Goal: Task Accomplishment & Management: Manage account settings

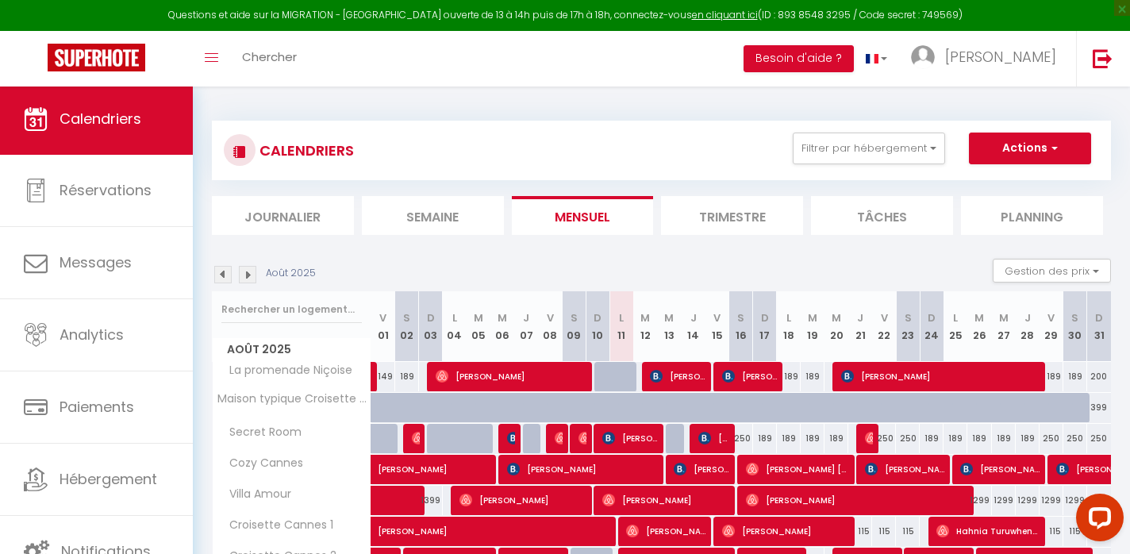
scroll to position [101, 0]
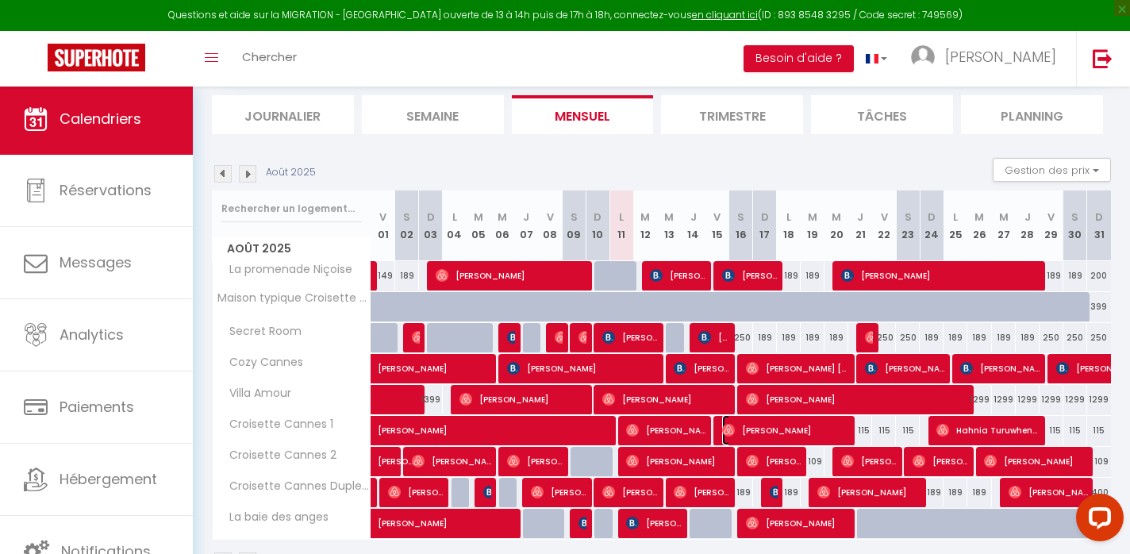
click at [726, 432] on img at bounding box center [728, 430] width 13 height 13
select select "OK"
select select "1"
select select "0"
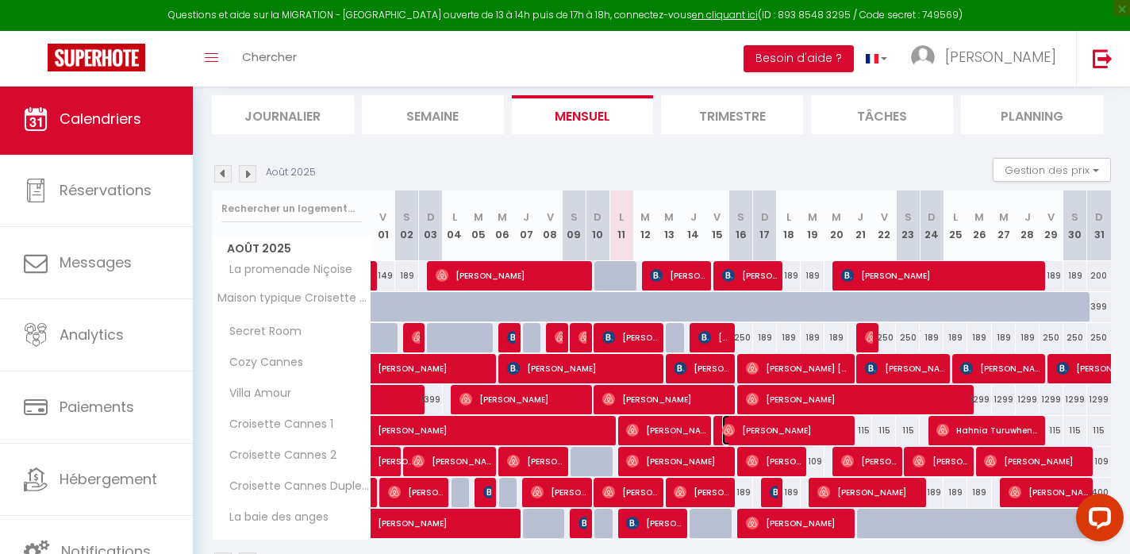
select select "1"
select select
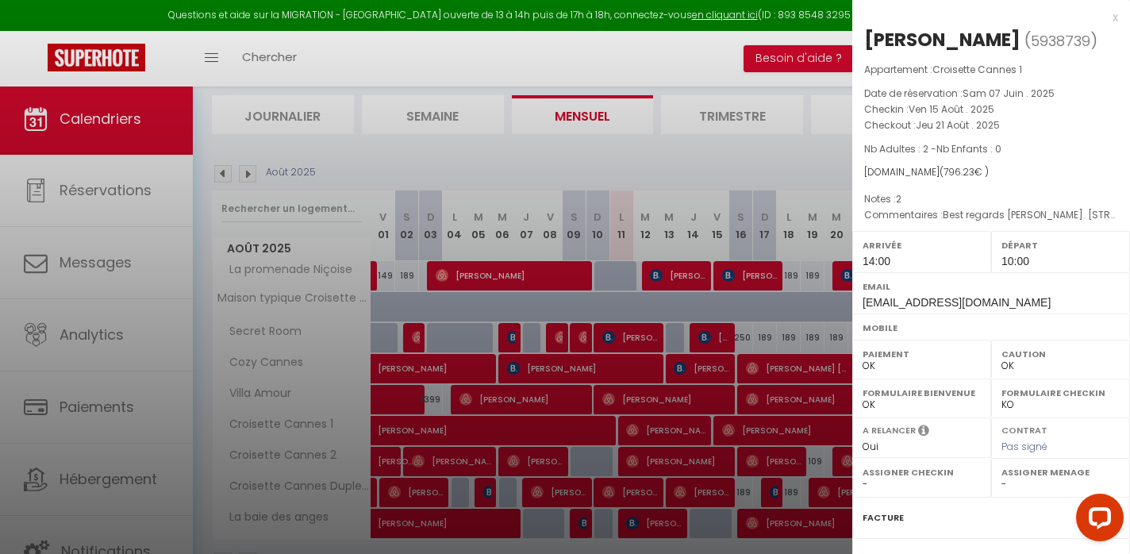
click at [669, 433] on div at bounding box center [565, 277] width 1130 height 554
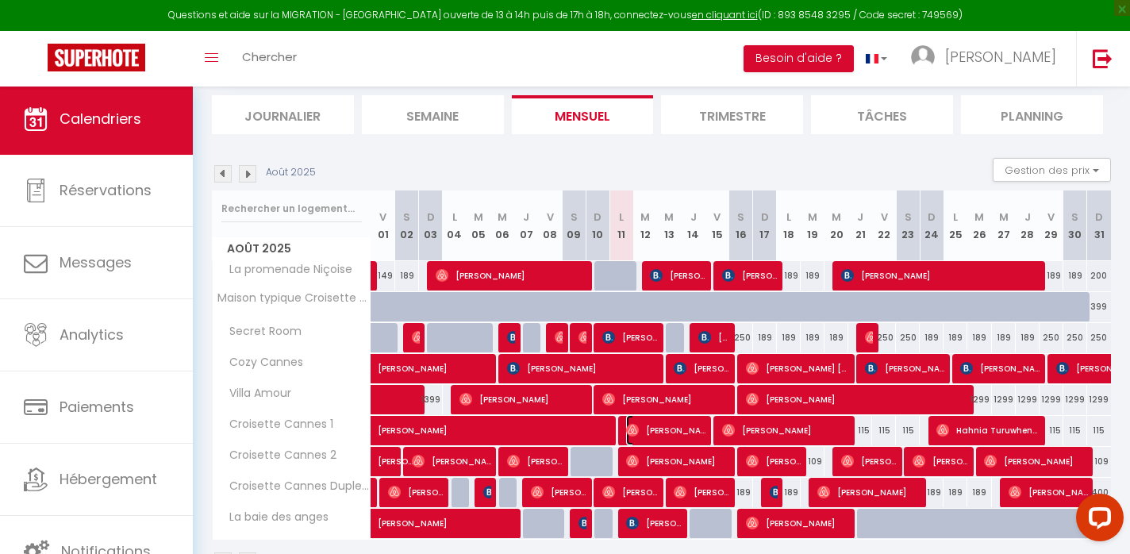
click at [669, 433] on span "[PERSON_NAME]" at bounding box center [665, 430] width 79 height 30
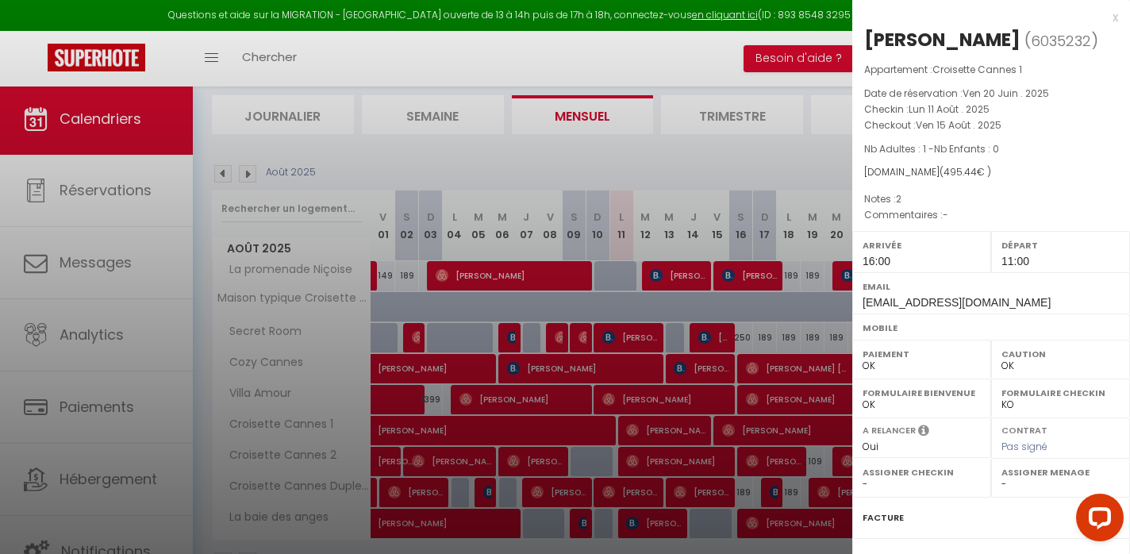
click at [90, 238] on div at bounding box center [565, 277] width 1130 height 554
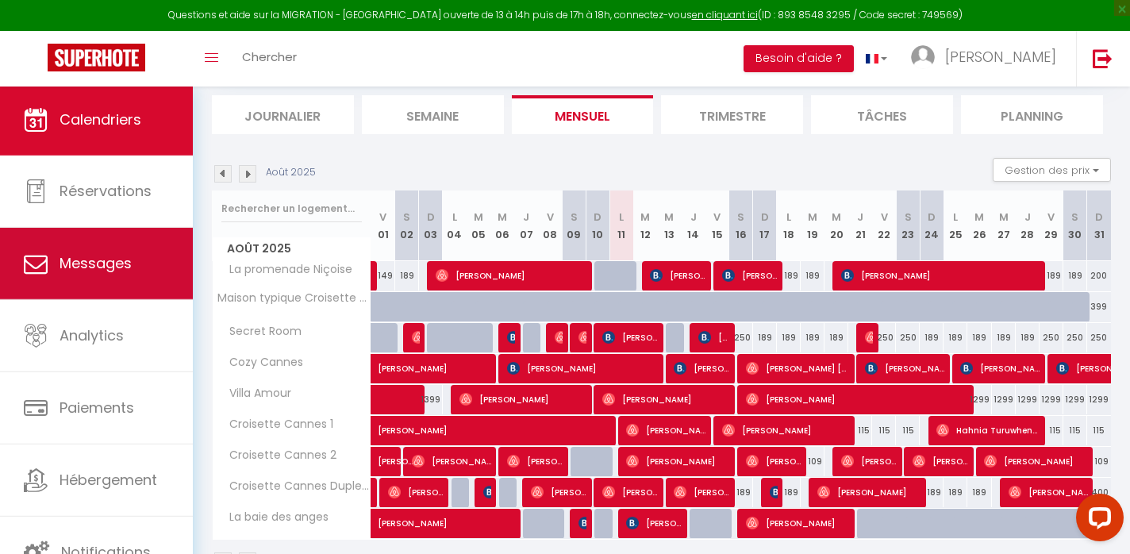
click at [90, 253] on span "Messages" at bounding box center [96, 263] width 72 height 20
select select "message"
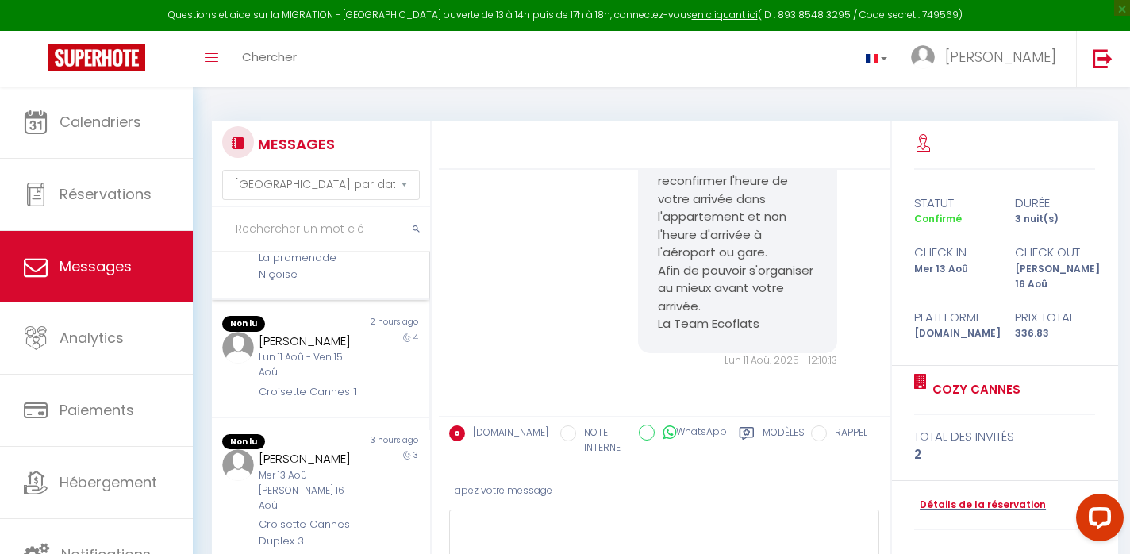
scroll to position [239, 0]
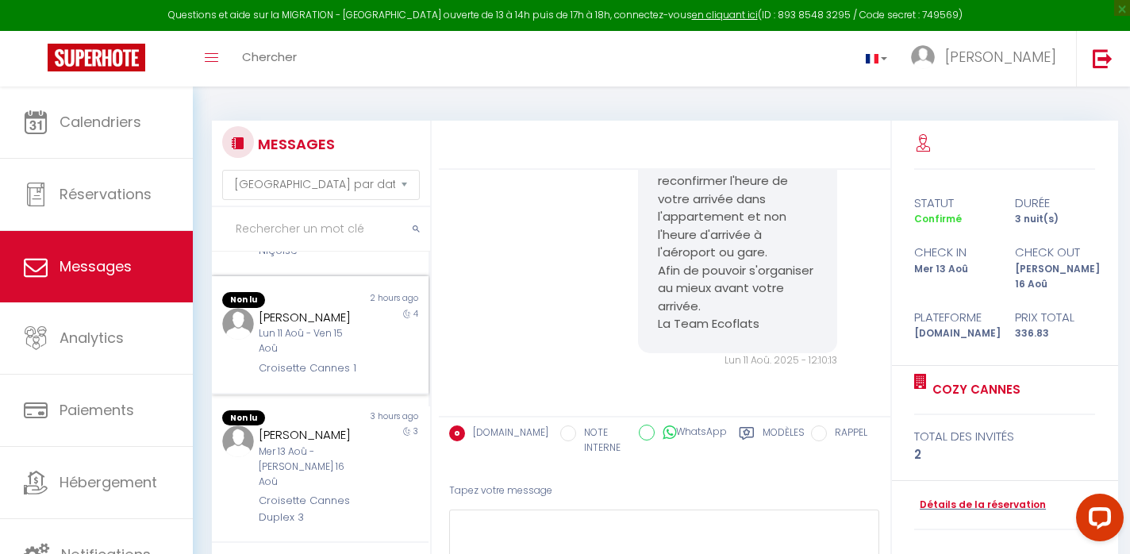
click at [294, 333] on div "Lun 11 Aoû - Ven 15 Aoû" at bounding box center [312, 341] width 106 height 30
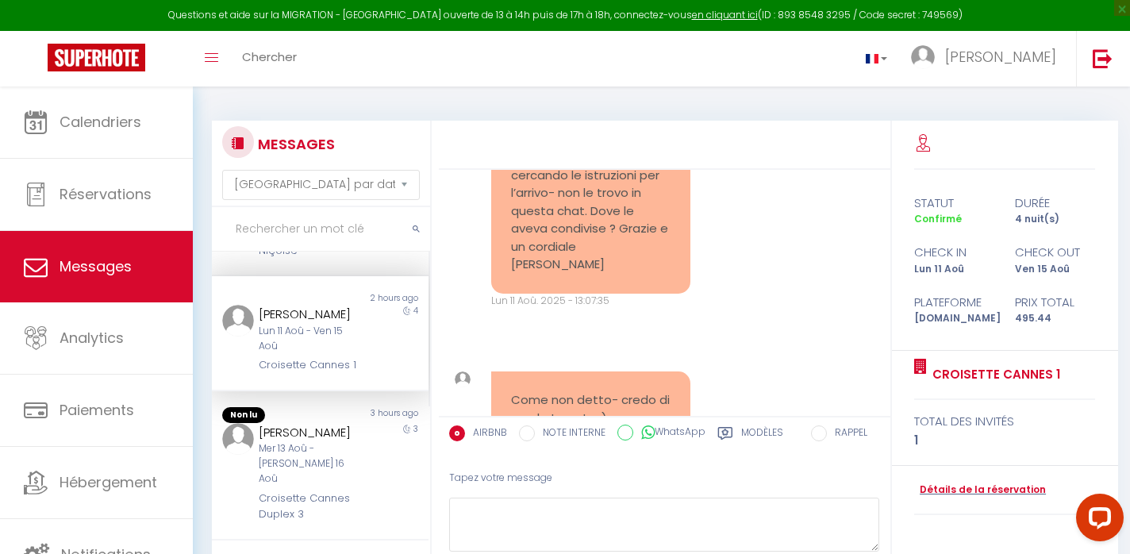
scroll to position [4688, 0]
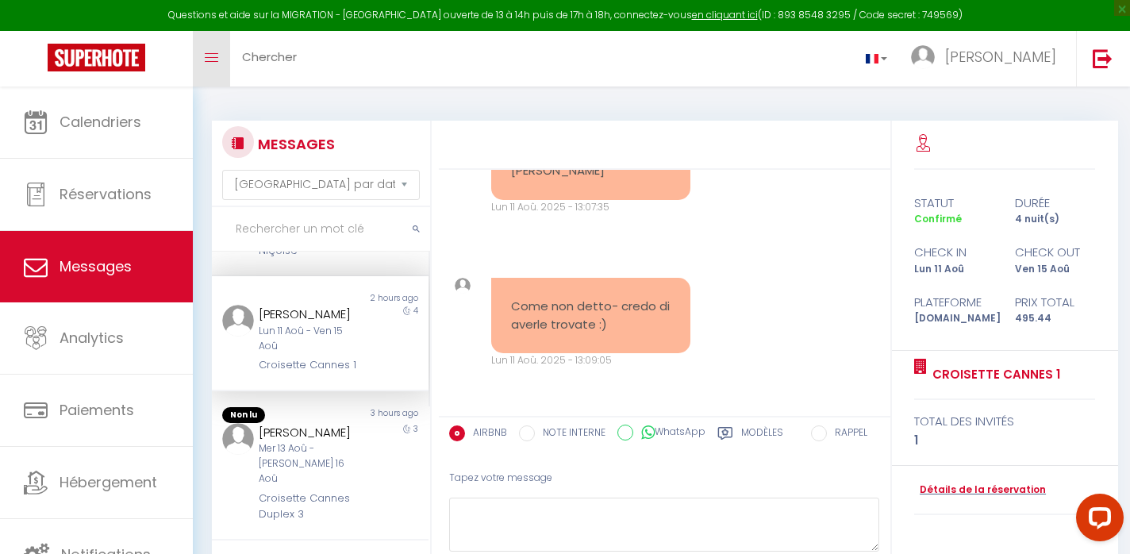
click at [221, 69] on link "Toggle menubar" at bounding box center [211, 59] width 37 height 56
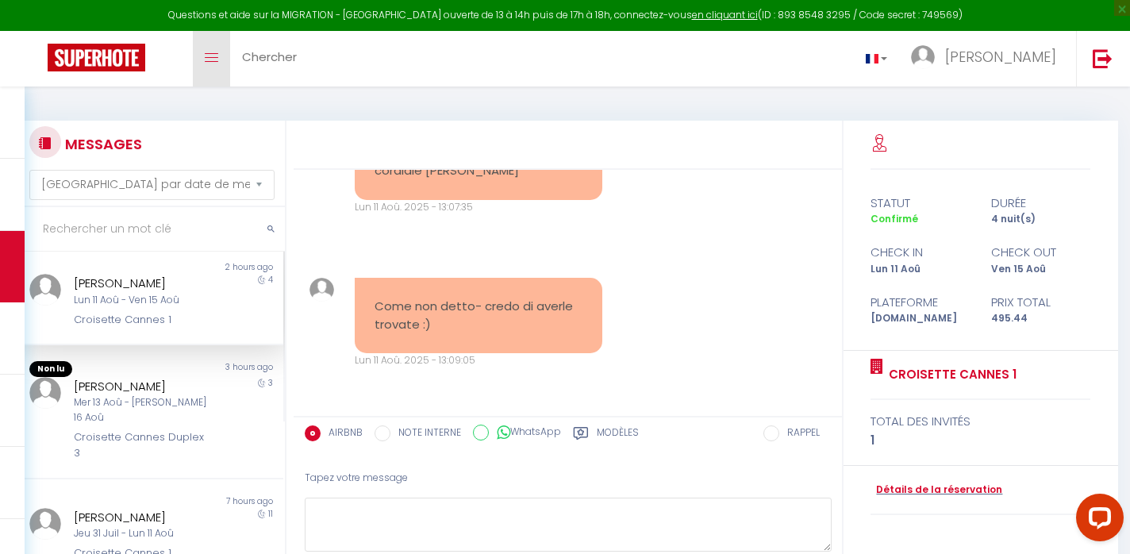
scroll to position [4188, 0]
click at [216, 63] on link "Toggle menubar" at bounding box center [211, 59] width 37 height 56
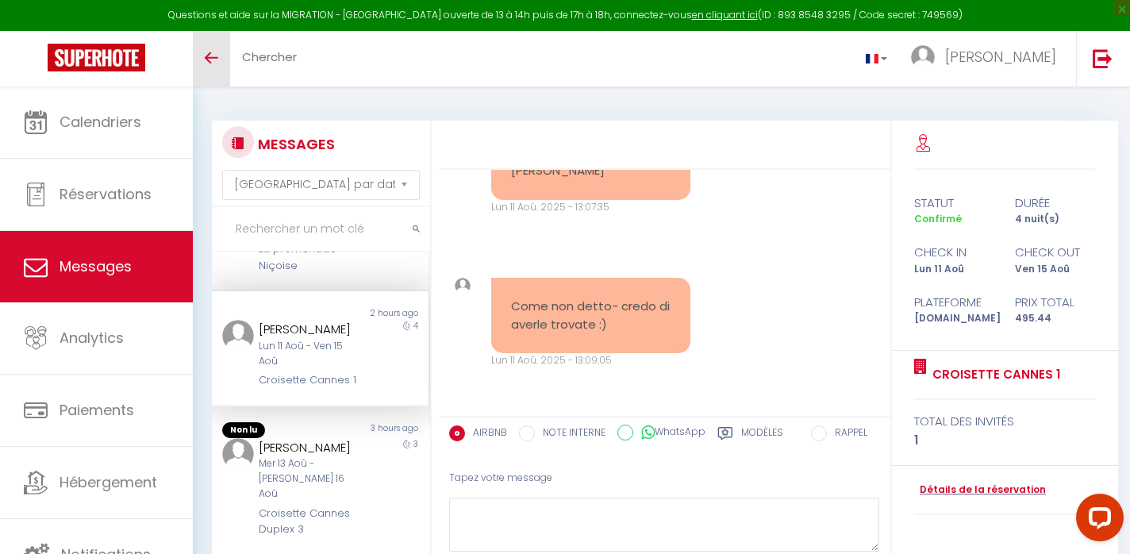
scroll to position [239, 0]
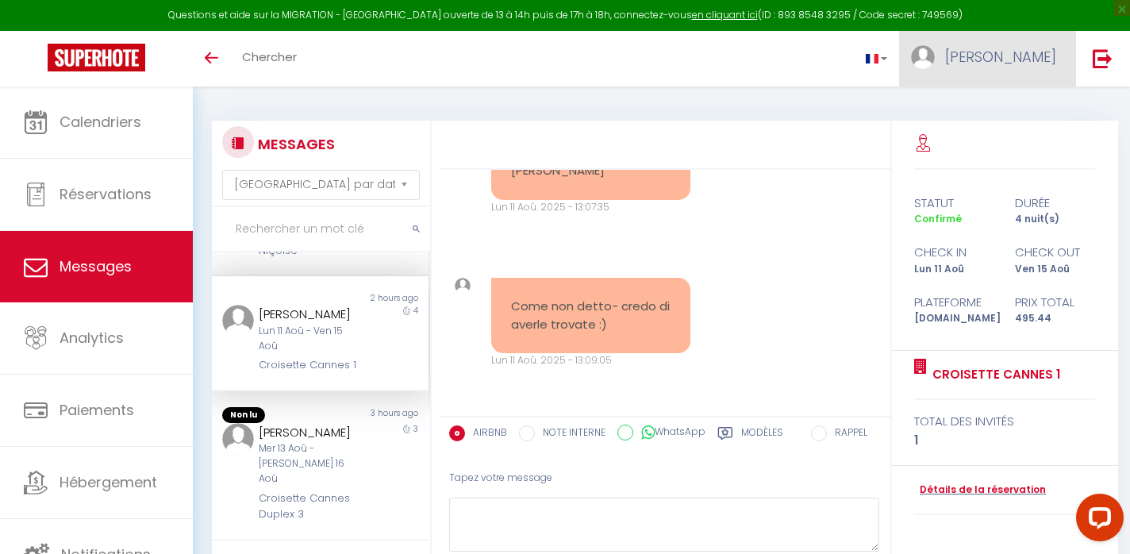
click at [1053, 60] on span "[PERSON_NAME]" at bounding box center [1001, 57] width 111 height 20
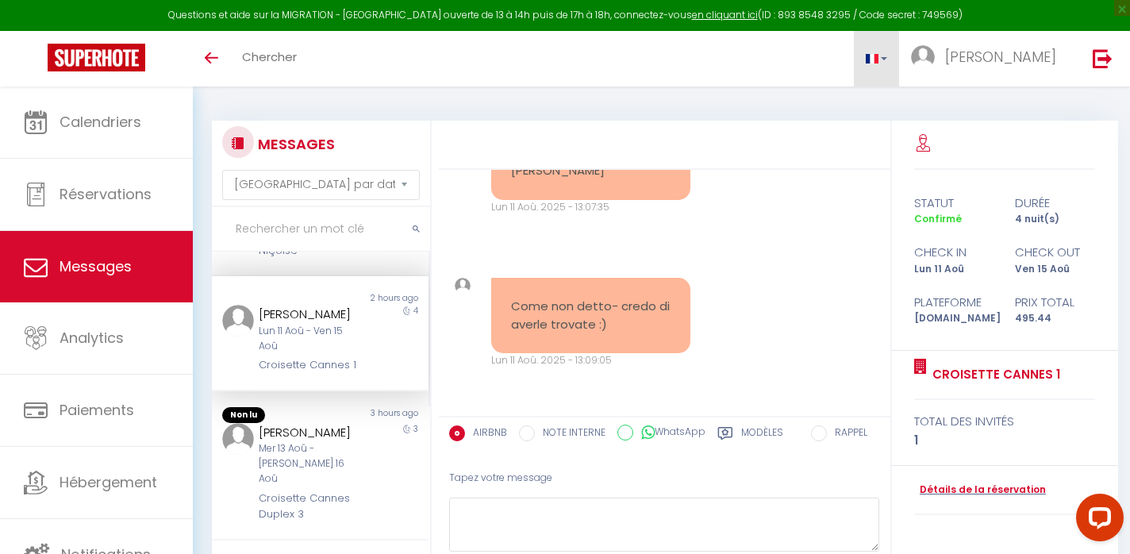
click at [900, 60] on link at bounding box center [877, 59] width 46 height 56
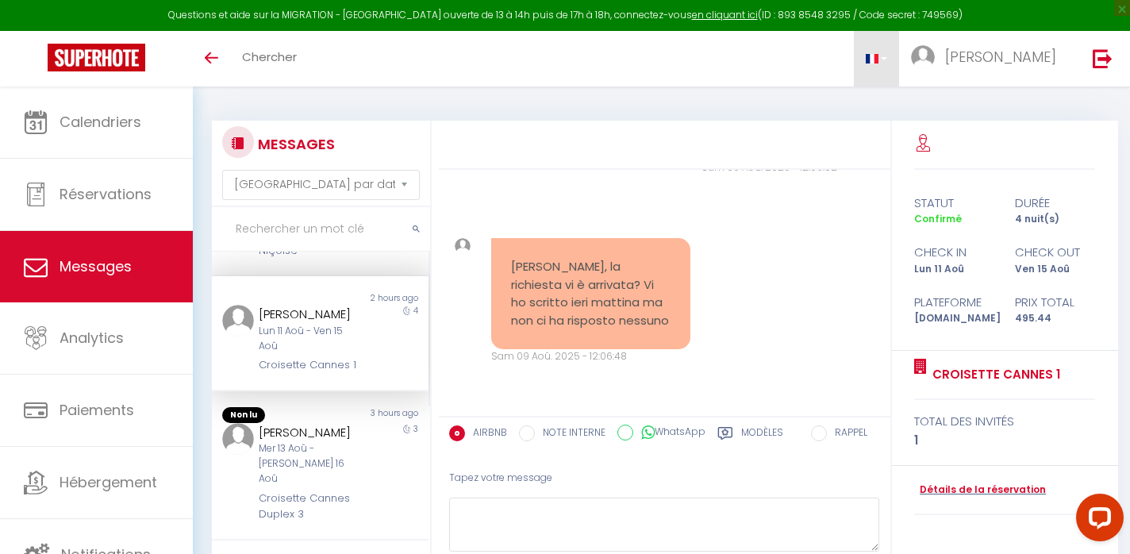
scroll to position [2509, 0]
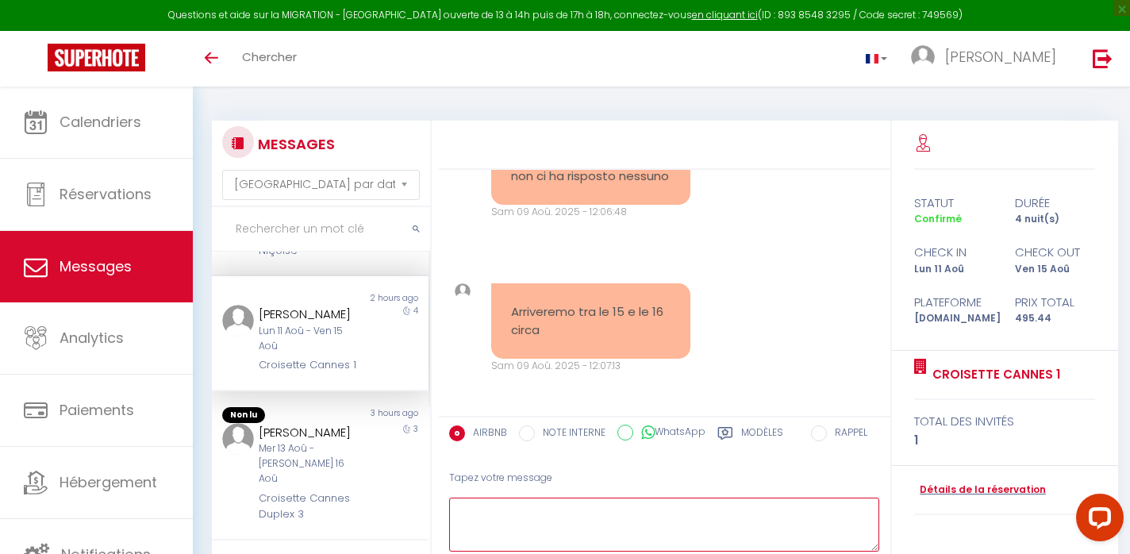
click at [488, 516] on textarea at bounding box center [664, 525] width 431 height 55
click at [599, 522] on textarea "Bonjour [PERSON_NAME], La boîte à clé est celle duhaut, code" at bounding box center [664, 525] width 431 height 55
click at [689, 524] on textarea "Bonjour [PERSON_NAME], La boîte à clé est celle du haut, code" at bounding box center [664, 525] width 431 height 55
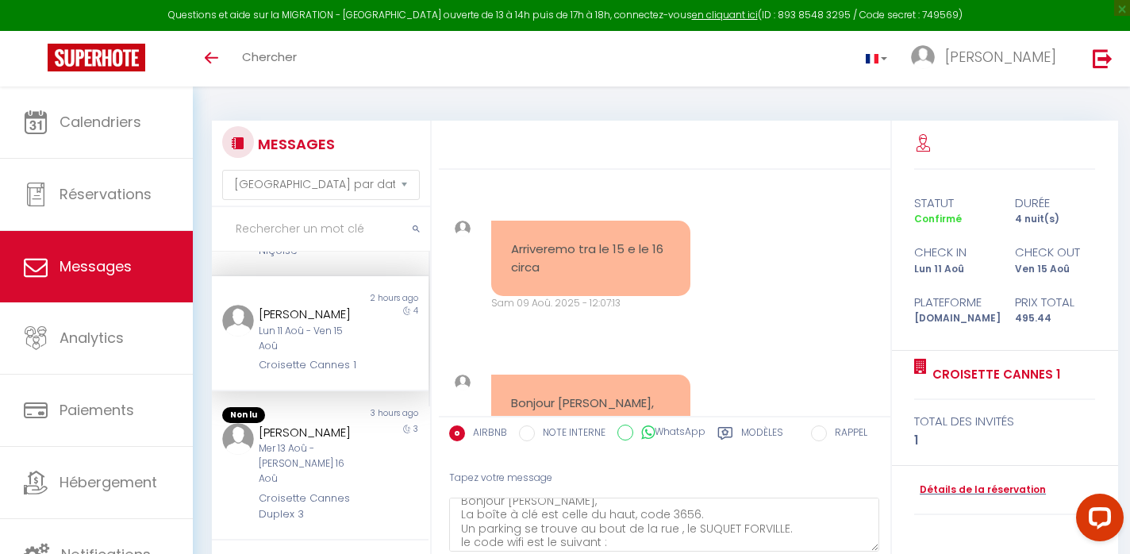
scroll to position [2576, 0]
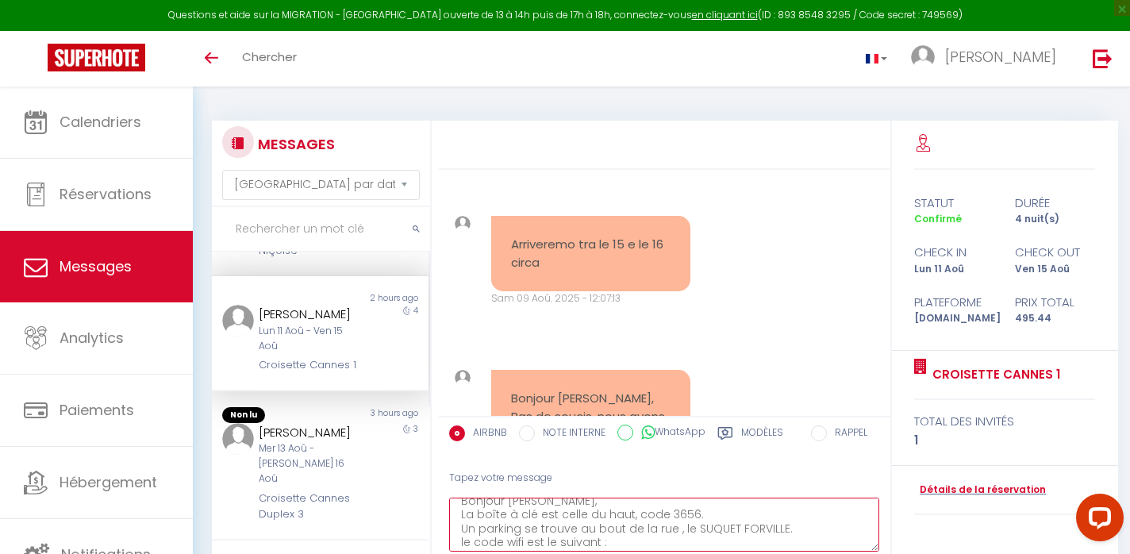
click at [646, 541] on textarea "Bonjour [PERSON_NAME], La boîte à clé est celle du haut, code 3656. Un parking …" at bounding box center [664, 525] width 431 height 55
paste textarea "B1E0 NHCVdeKq6smWW5Jony"
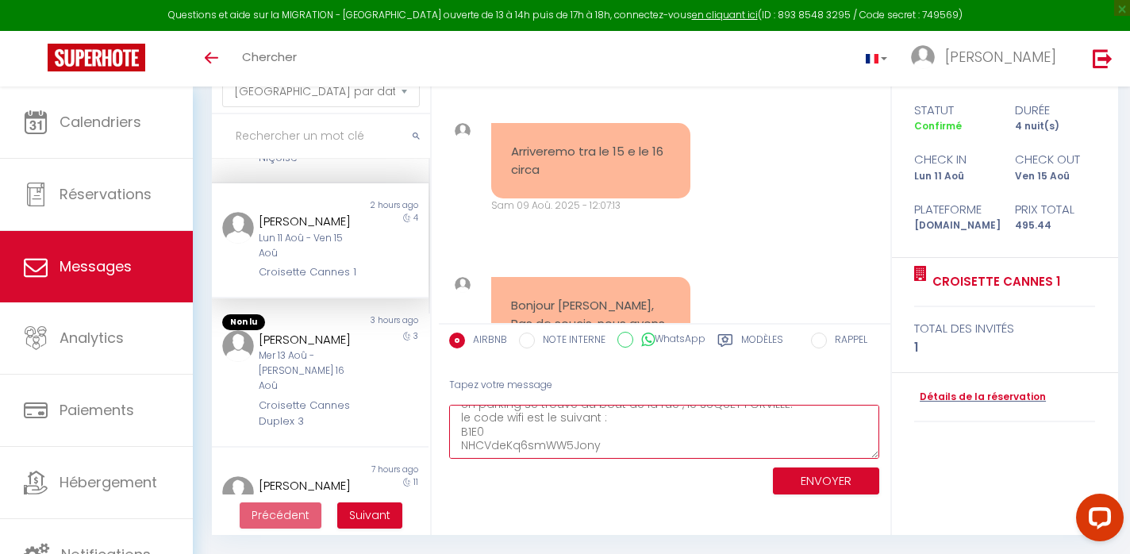
scroll to position [51, 0]
type textarea "Bonjour [PERSON_NAME], La boîte à clé est celle du haut, code 3656. Un parking …"
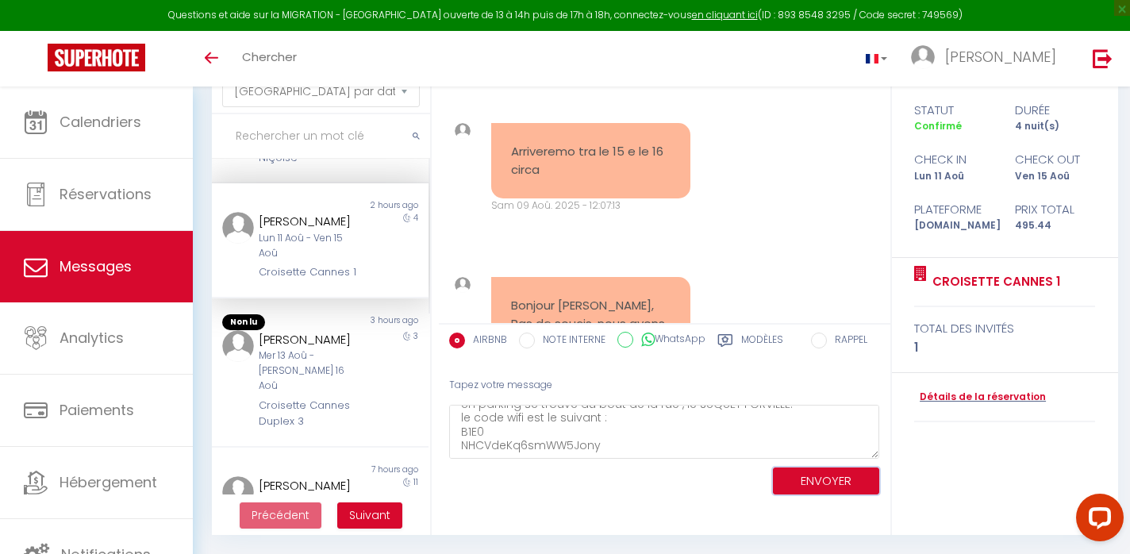
click at [828, 485] on button "ENVOYER" at bounding box center [826, 482] width 106 height 28
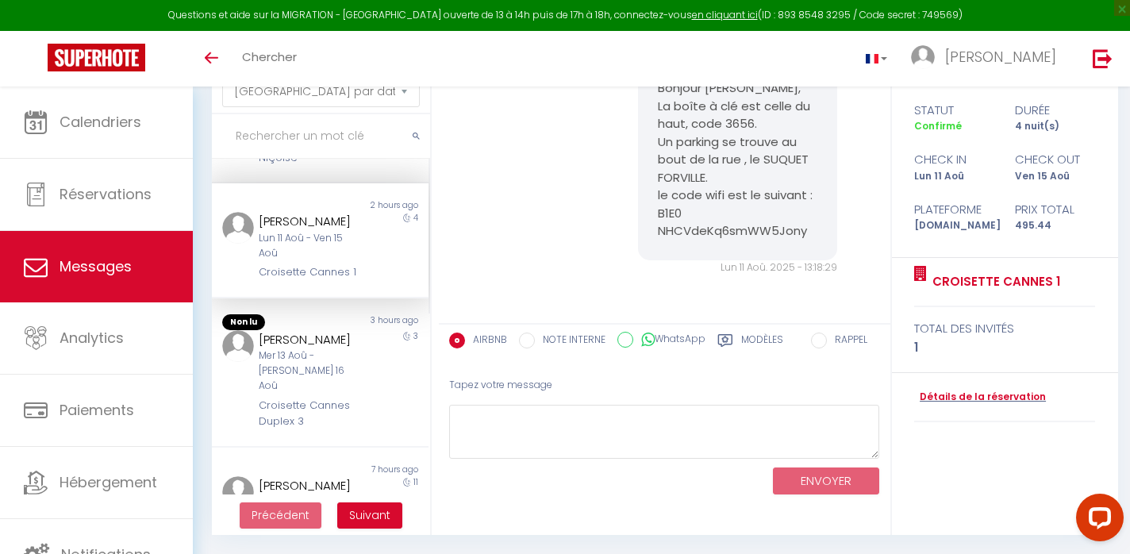
scroll to position [0, 0]
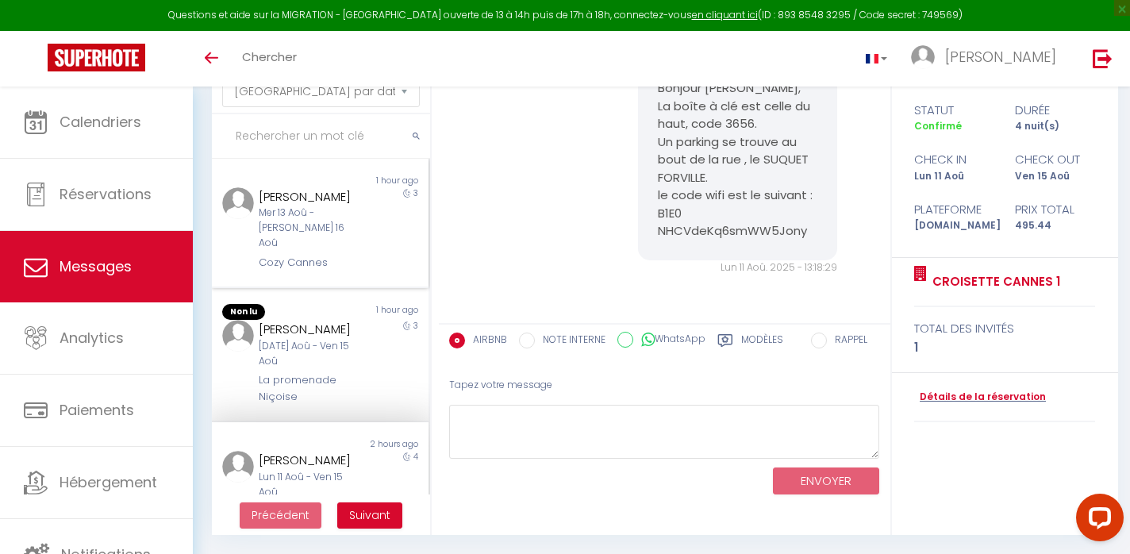
click at [326, 198] on div "[PERSON_NAME]" at bounding box center [312, 196] width 106 height 19
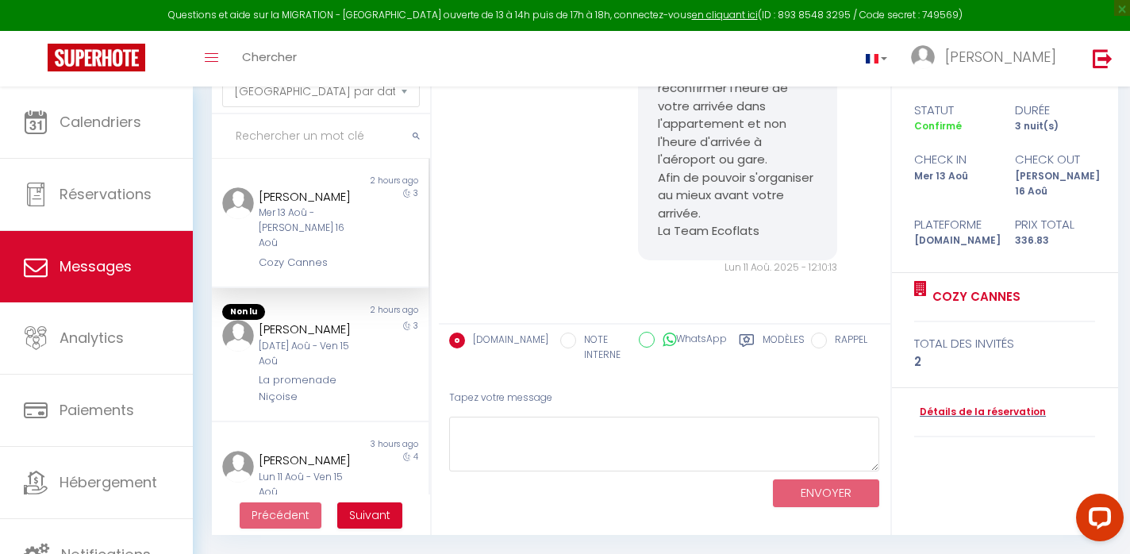
scroll to position [926, 0]
click at [287, 336] on div "[PERSON_NAME]" at bounding box center [312, 329] width 106 height 19
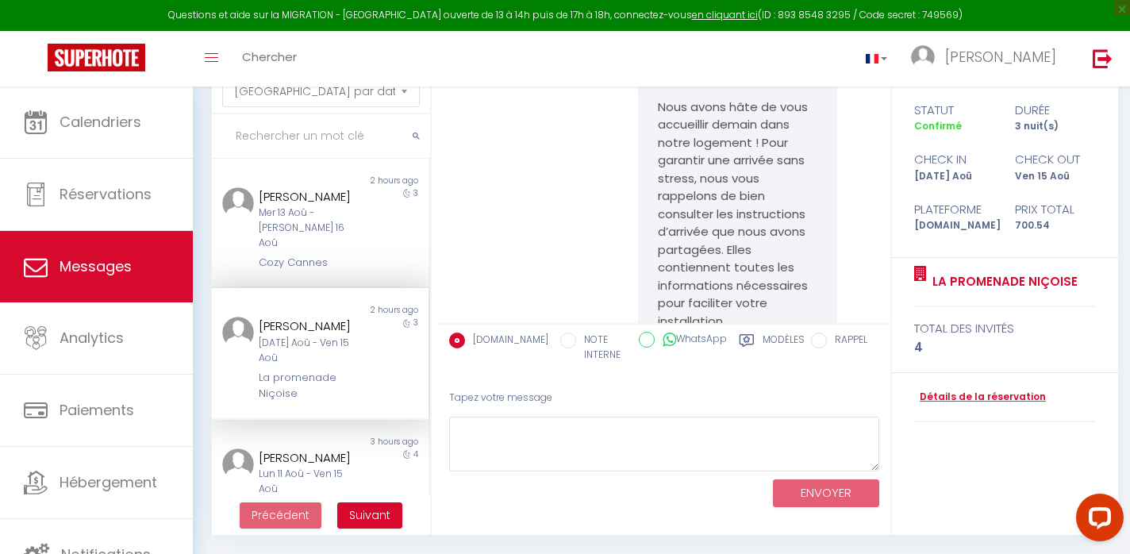
scroll to position [3860, 0]
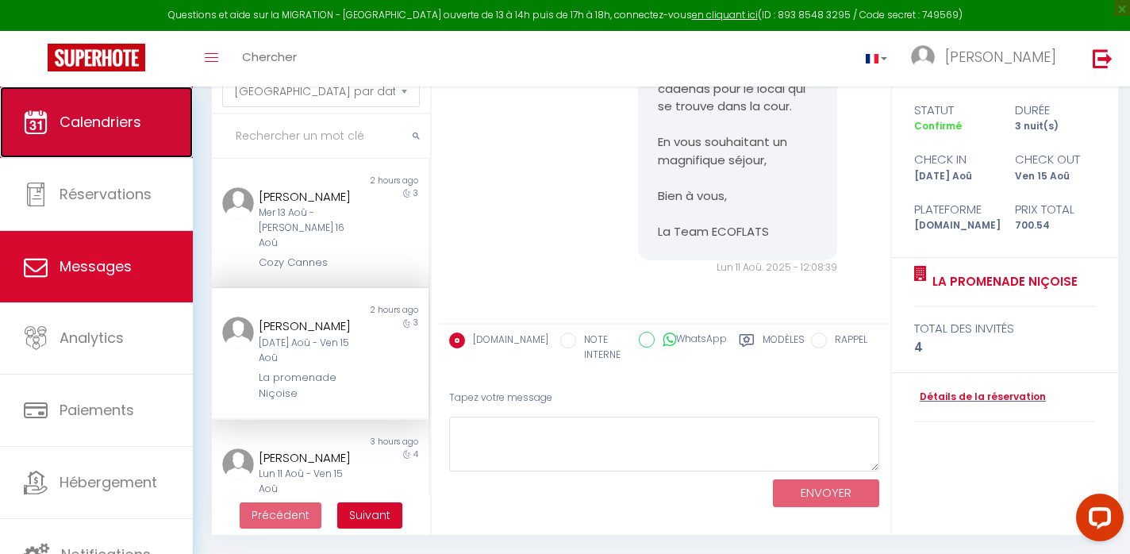
click at [44, 104] on link "Calendriers" at bounding box center [96, 122] width 193 height 71
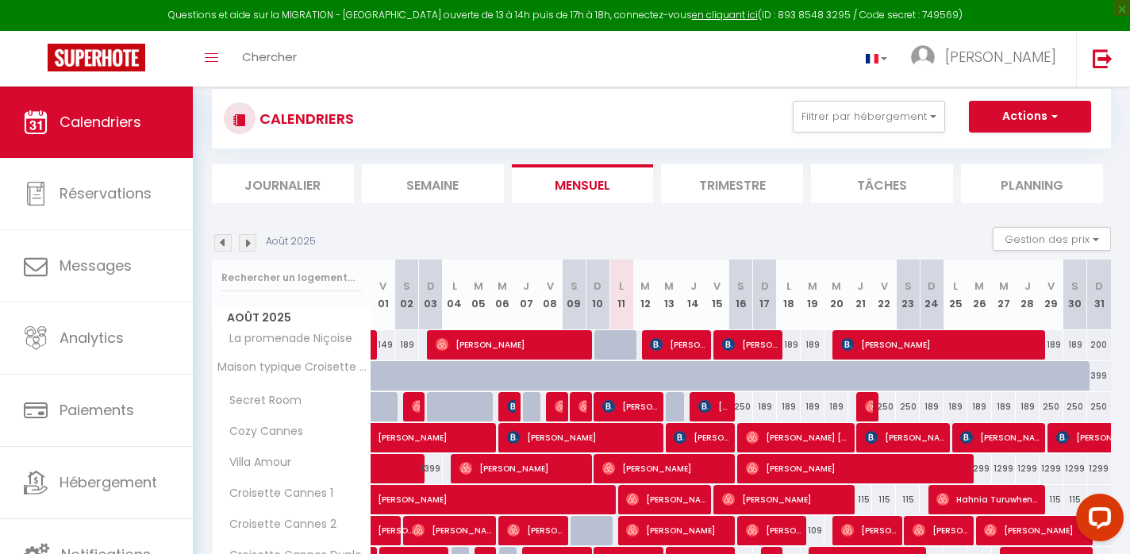
scroll to position [31, 0]
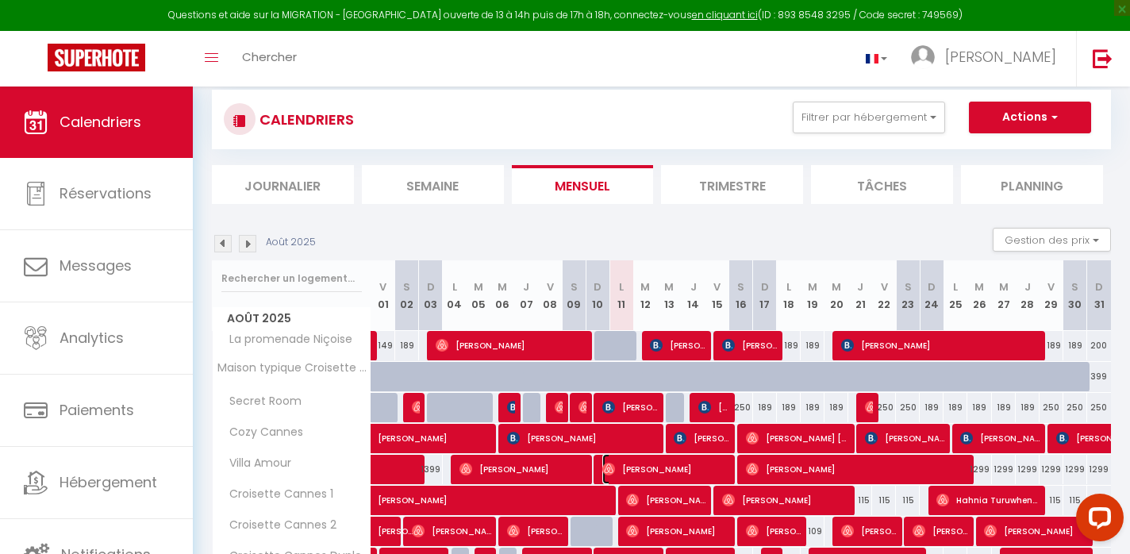
click at [668, 465] on span "[PERSON_NAME]" at bounding box center [666, 469] width 127 height 30
select select "OK"
select select "0"
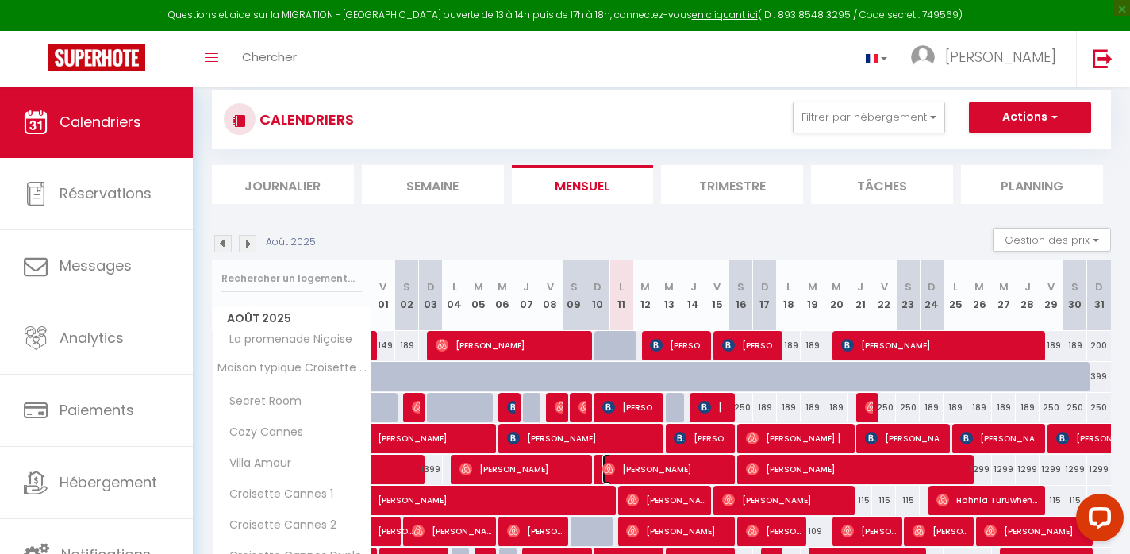
select select "1"
select select
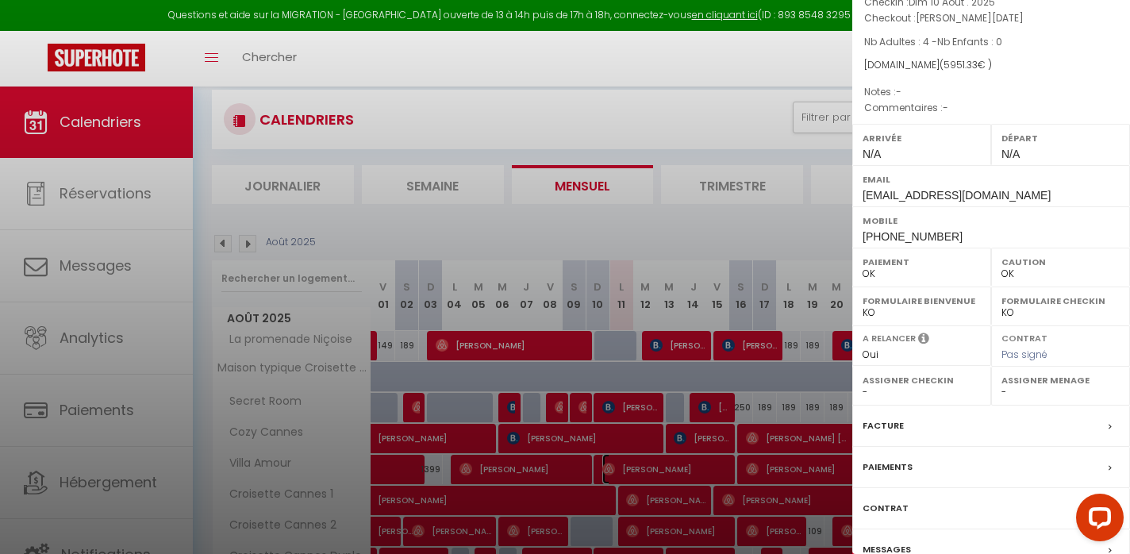
scroll to position [186, 0]
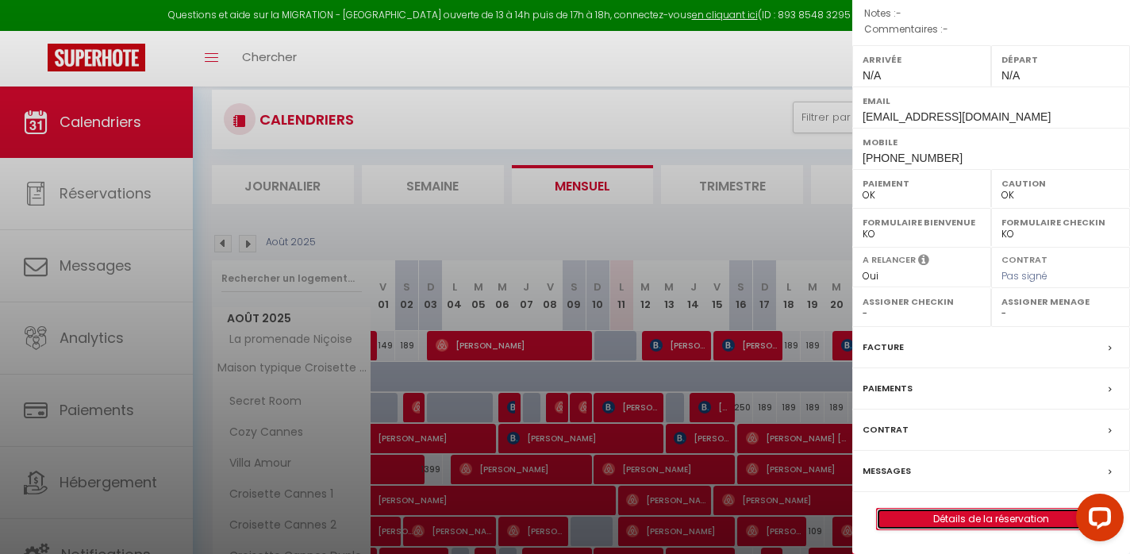
click at [969, 514] on link "Détails de la réservation" at bounding box center [991, 519] width 229 height 21
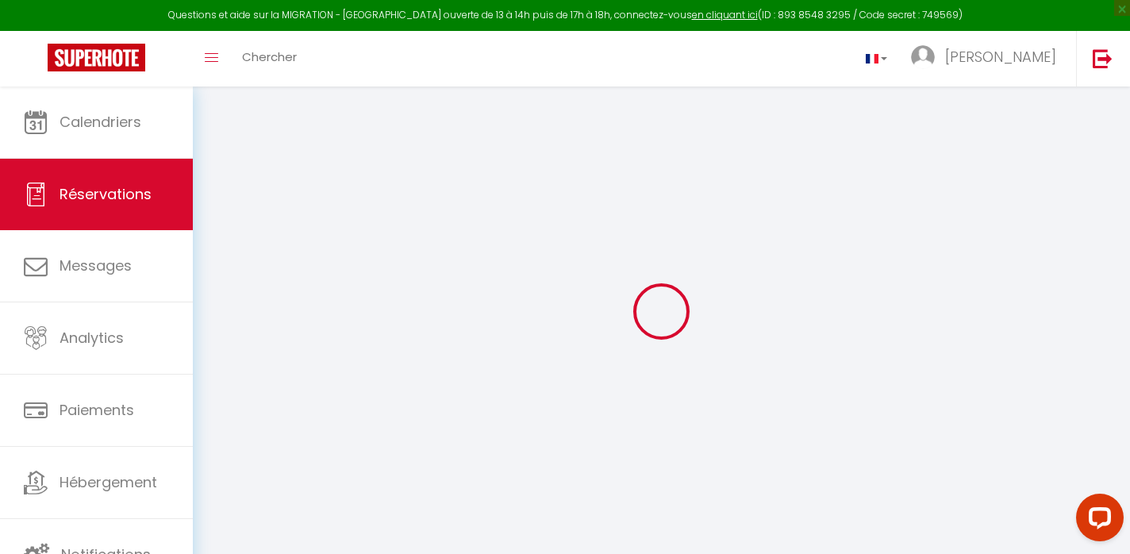
select select
checkbox input "false"
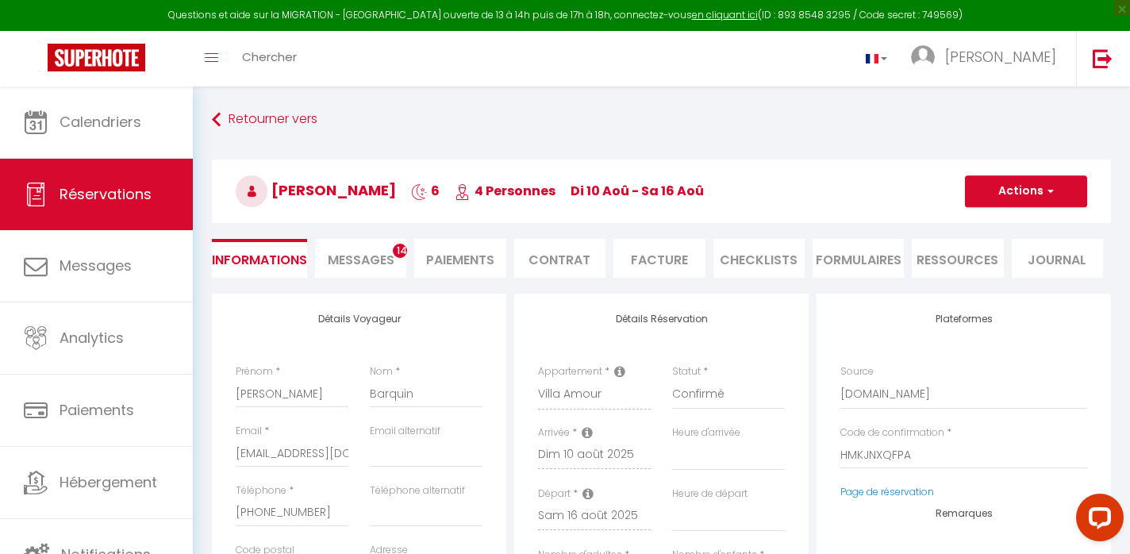
select select
checkbox input "false"
select select
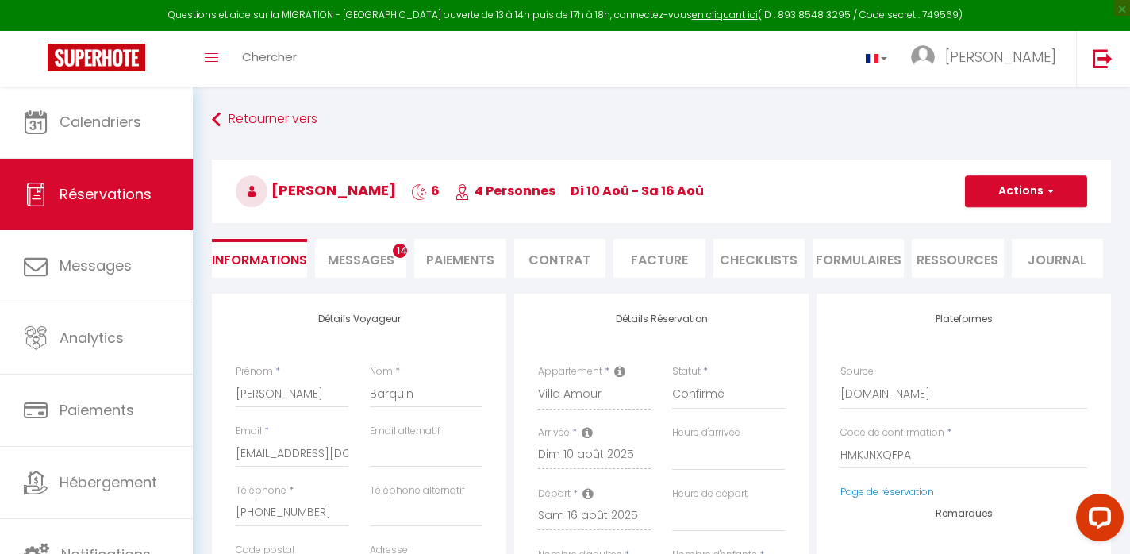
type input "148.61"
select select
checkbox input "false"
select select
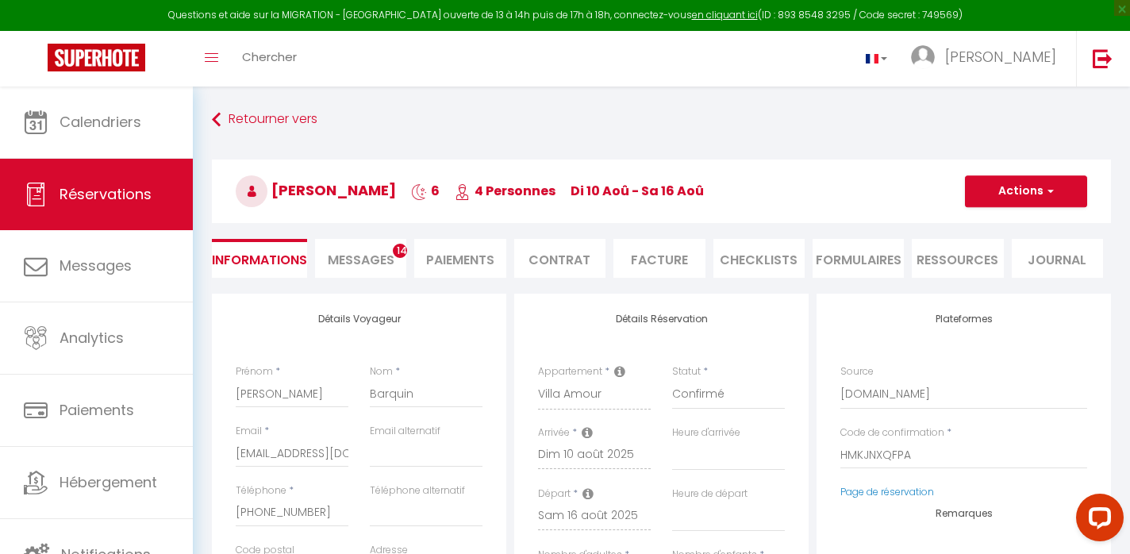
checkbox input "false"
select select
click at [387, 247] on li "Messages 14" at bounding box center [360, 258] width 91 height 39
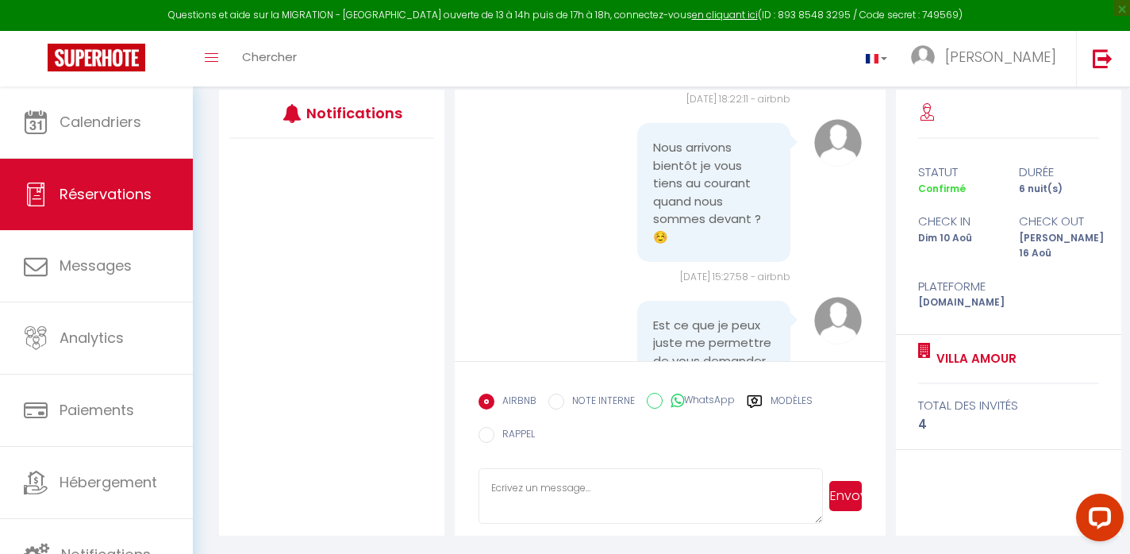
scroll to position [1849, 0]
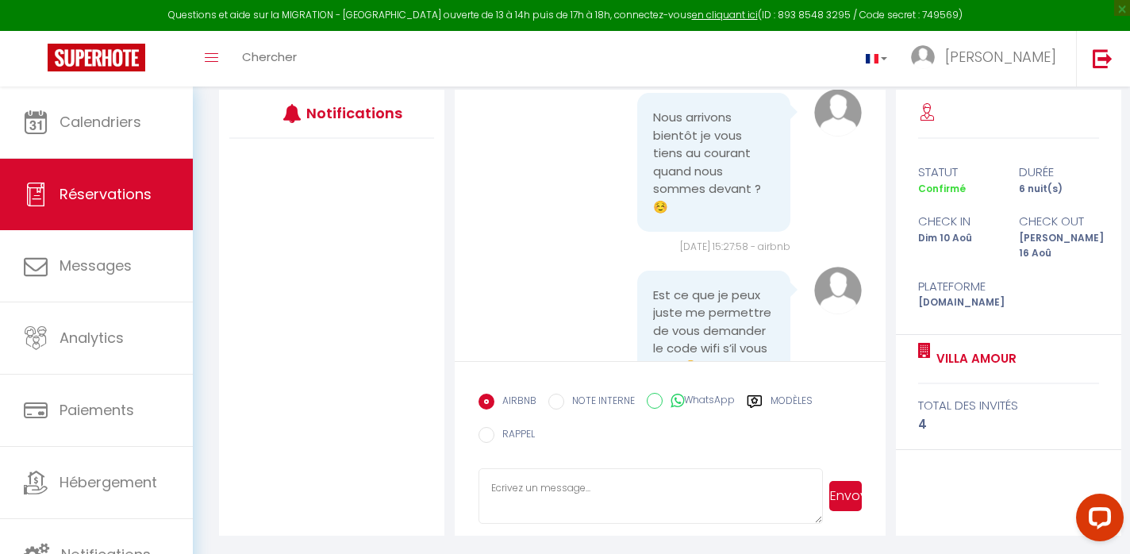
click at [560, 483] on textarea at bounding box center [651, 496] width 345 height 56
click at [1023, 277] on div "Plateforme" at bounding box center [1009, 286] width 202 height 19
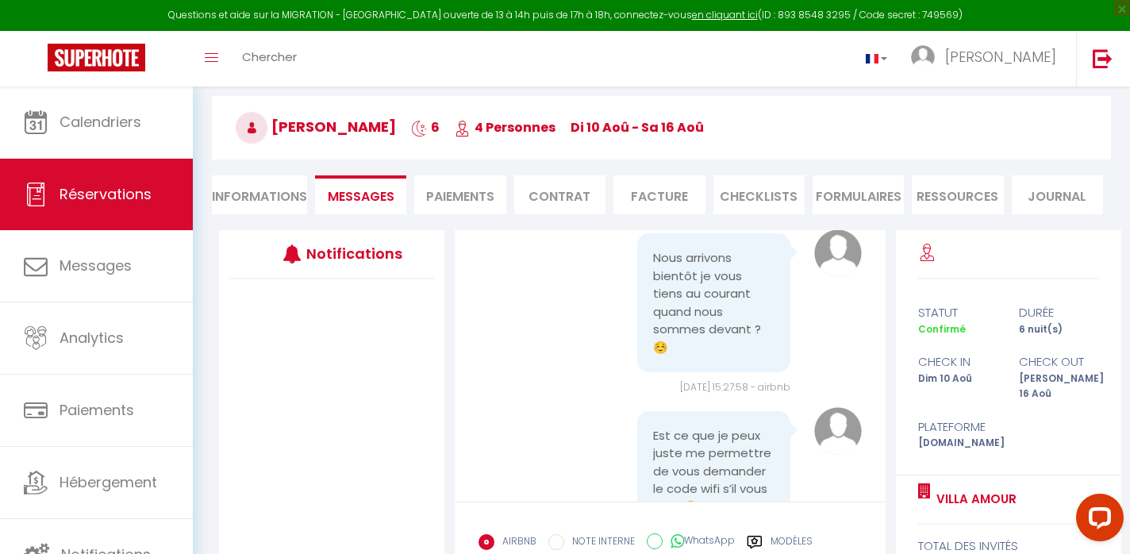
scroll to position [0, 0]
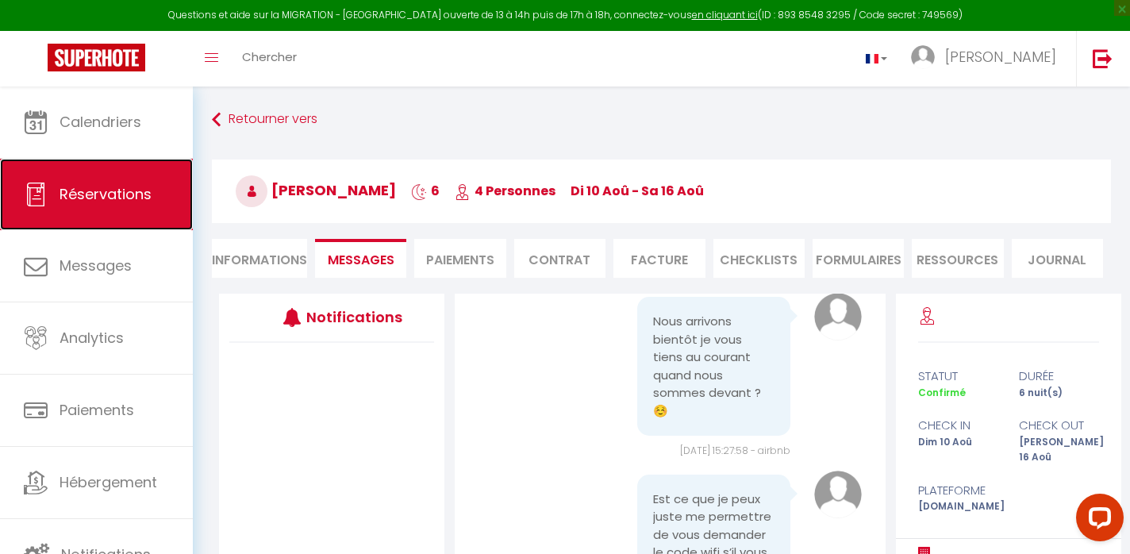
click at [65, 193] on span "Réservations" at bounding box center [106, 194] width 92 height 20
select select "not_cancelled"
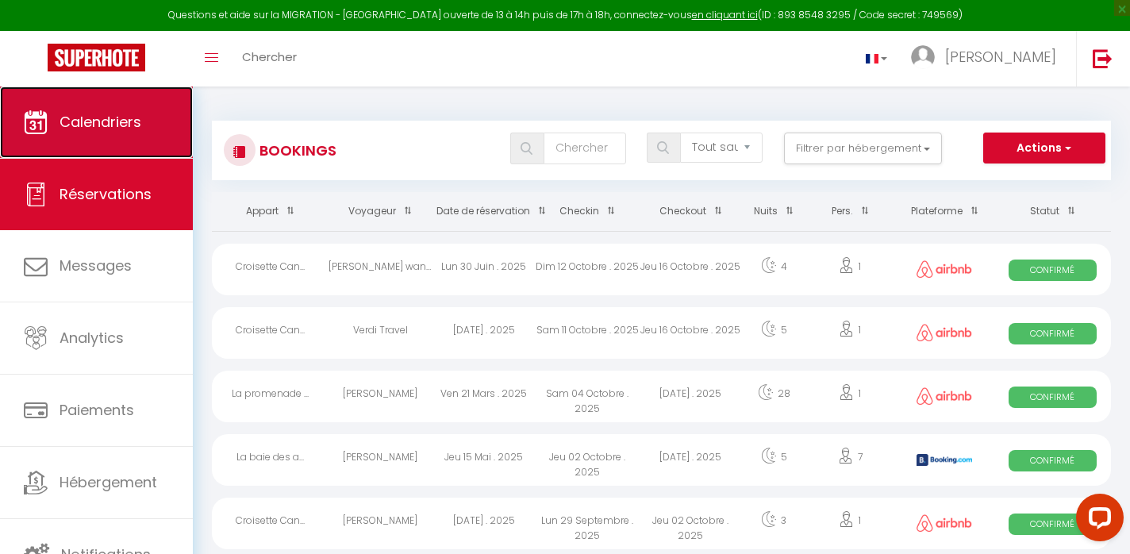
click at [120, 128] on span "Calendriers" at bounding box center [101, 122] width 82 height 20
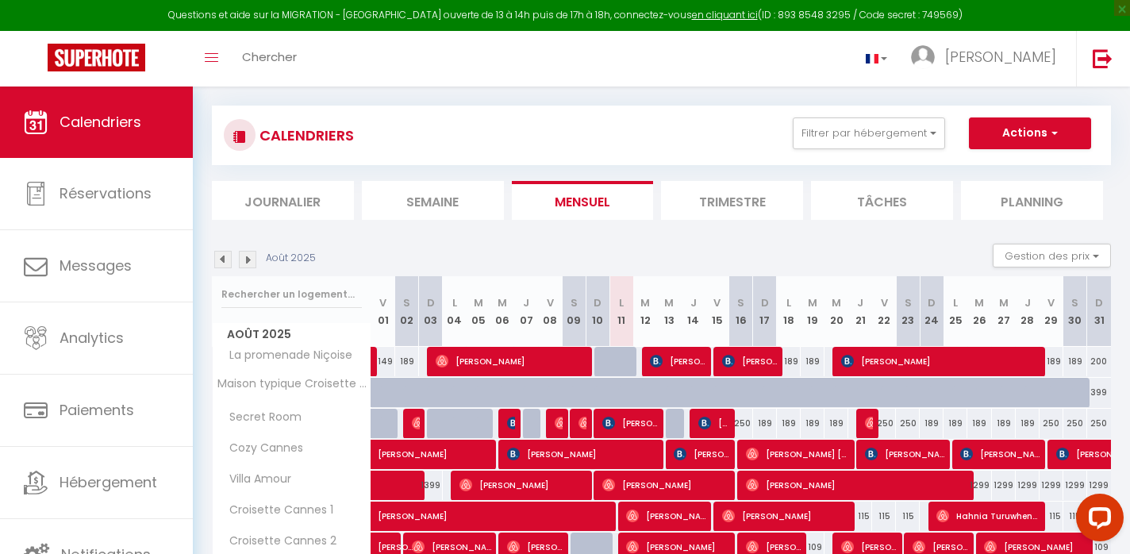
scroll to position [20, 0]
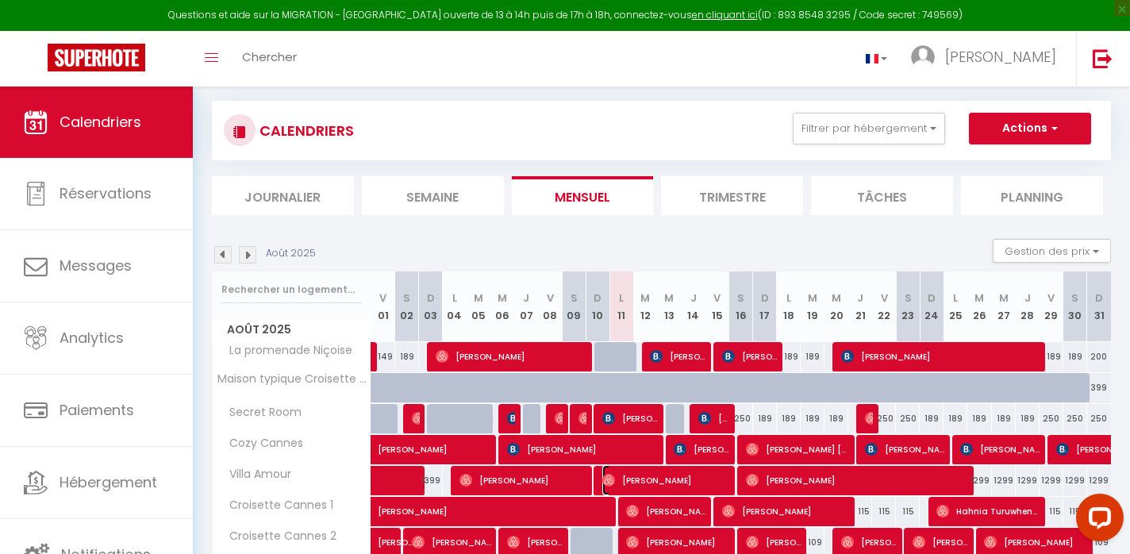
click at [684, 479] on span "[PERSON_NAME]" at bounding box center [666, 480] width 127 height 30
select select "OK"
select select "0"
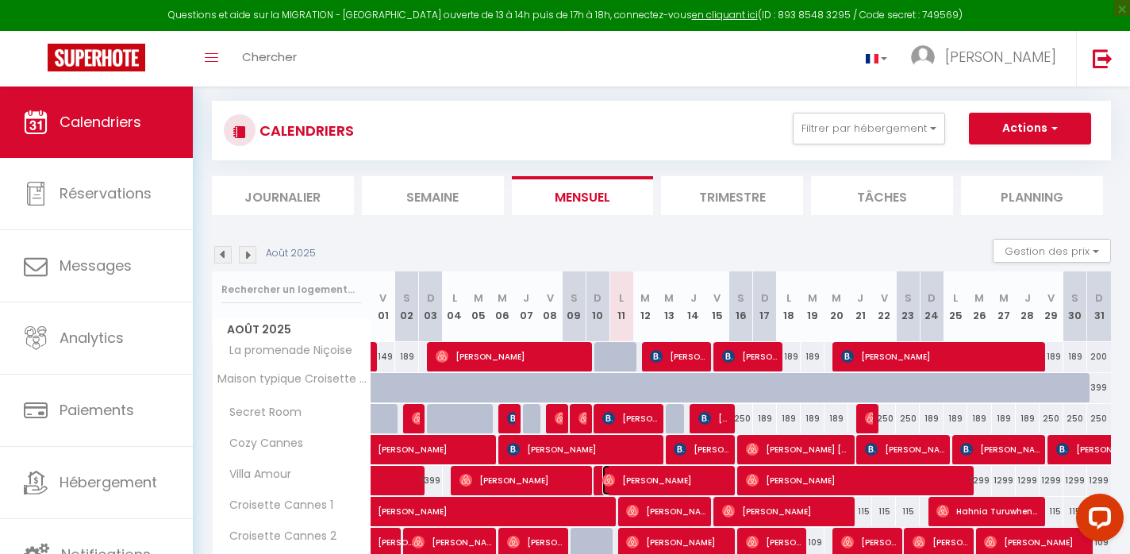
select select "1"
select select
